Goal: Check status

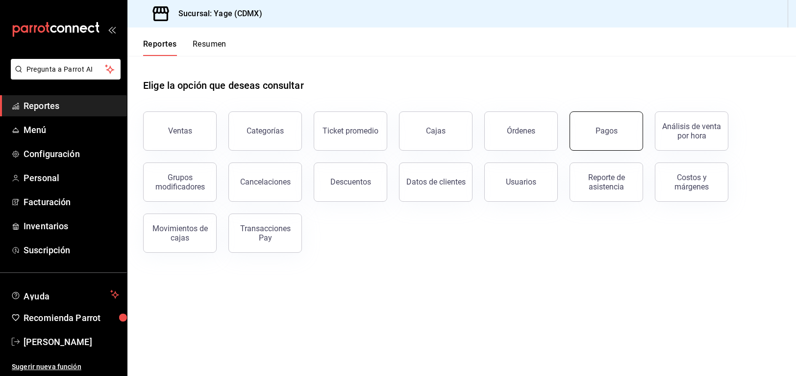
click at [581, 142] on button "Pagos" at bounding box center [607, 130] width 74 height 39
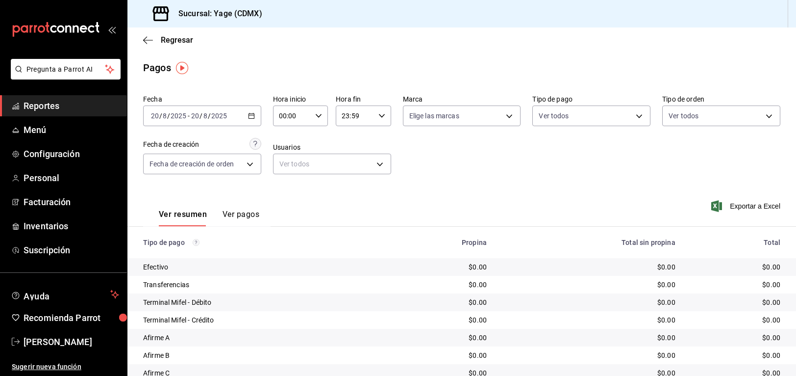
click at [65, 105] on span "Reportes" at bounding box center [72, 105] width 96 height 13
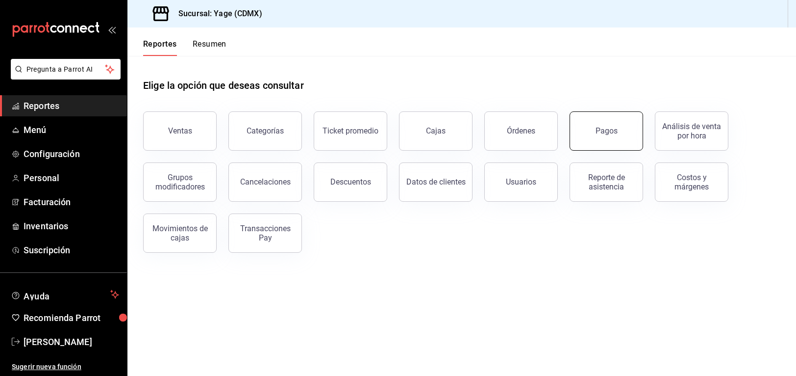
click at [615, 129] on div "Pagos" at bounding box center [607, 130] width 22 height 9
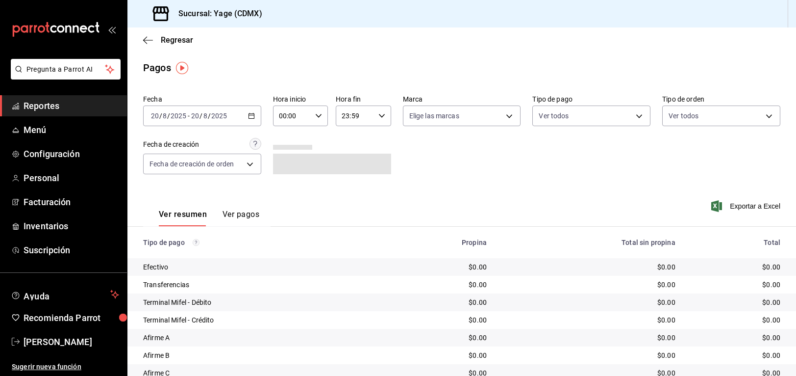
click at [256, 118] on div "[DATE] [DATE] - [DATE] [DATE]" at bounding box center [202, 115] width 118 height 21
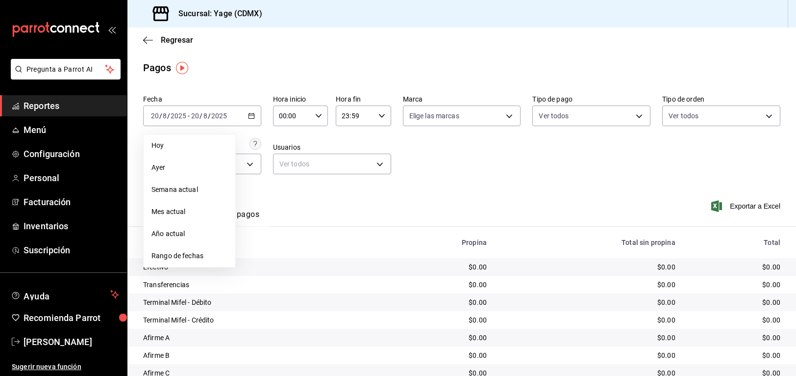
click at [185, 163] on span "Ayer" at bounding box center [190, 167] width 76 height 10
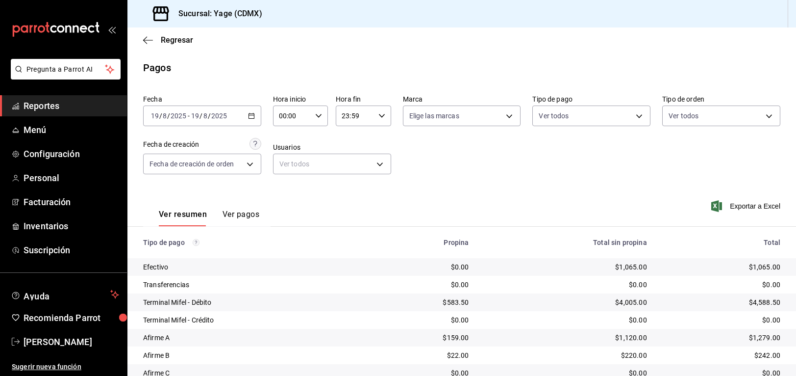
scroll to position [57, 0]
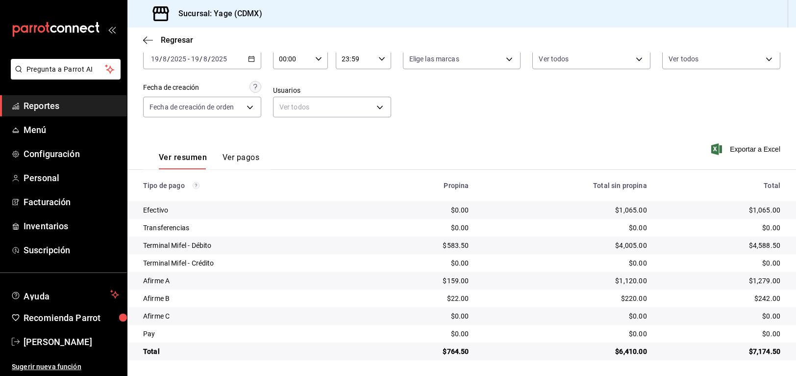
click at [248, 55] on div "[DATE] [DATE] - [DATE] [DATE]" at bounding box center [202, 59] width 118 height 21
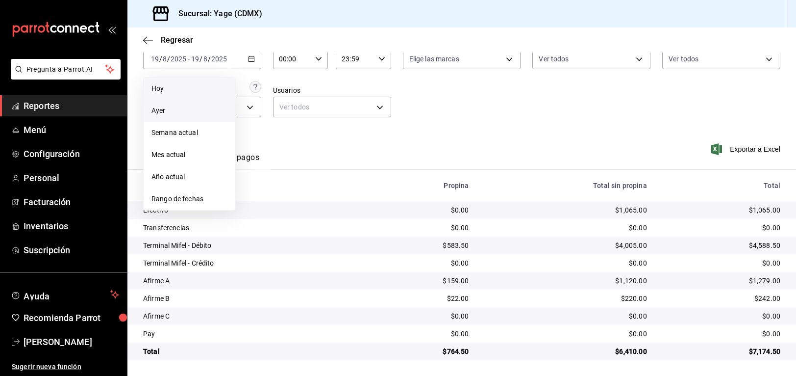
click at [185, 90] on span "Hoy" at bounding box center [190, 88] width 76 height 10
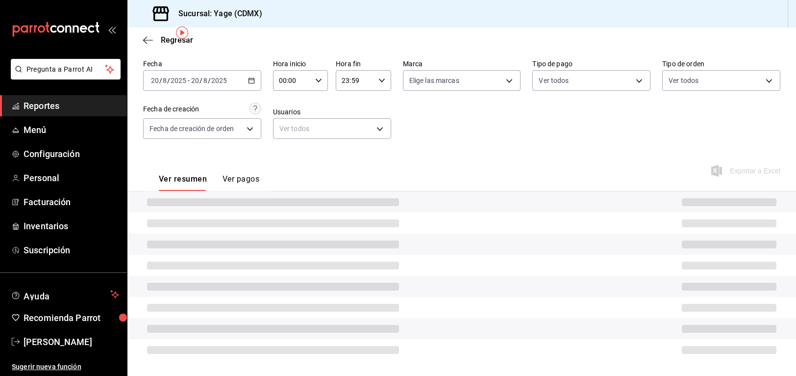
scroll to position [57, 0]
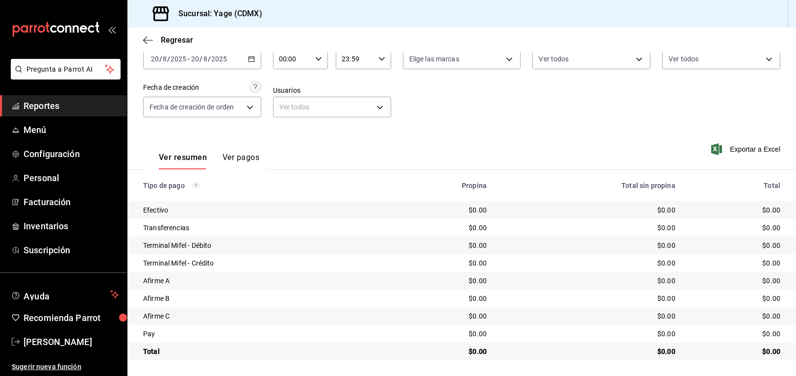
click at [253, 54] on div "[DATE] [DATE] - [DATE] [DATE]" at bounding box center [202, 59] width 118 height 21
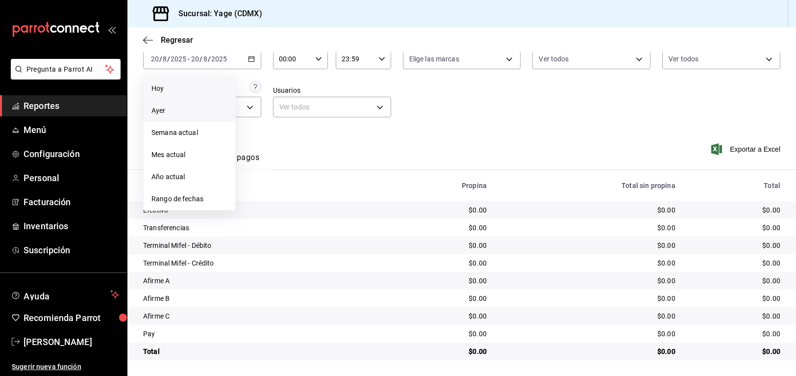
click at [199, 113] on span "Ayer" at bounding box center [190, 110] width 76 height 10
